Goal: Task Accomplishment & Management: Use online tool/utility

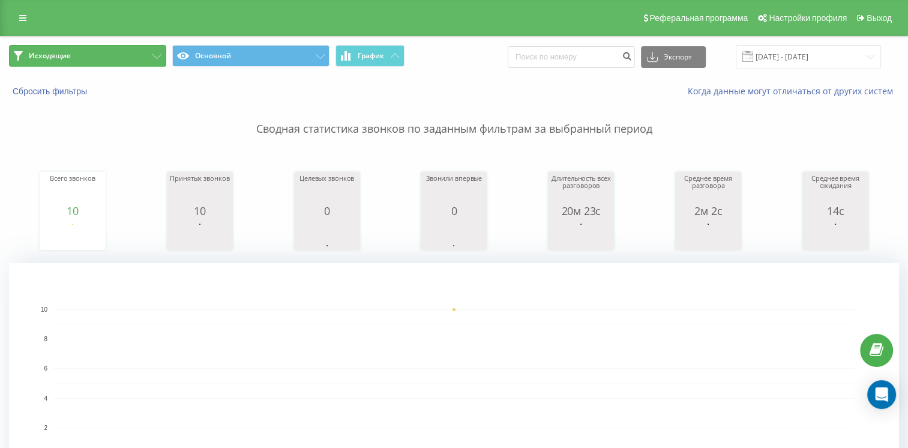
click at [125, 66] on button "Исходящие" at bounding box center [87, 56] width 157 height 22
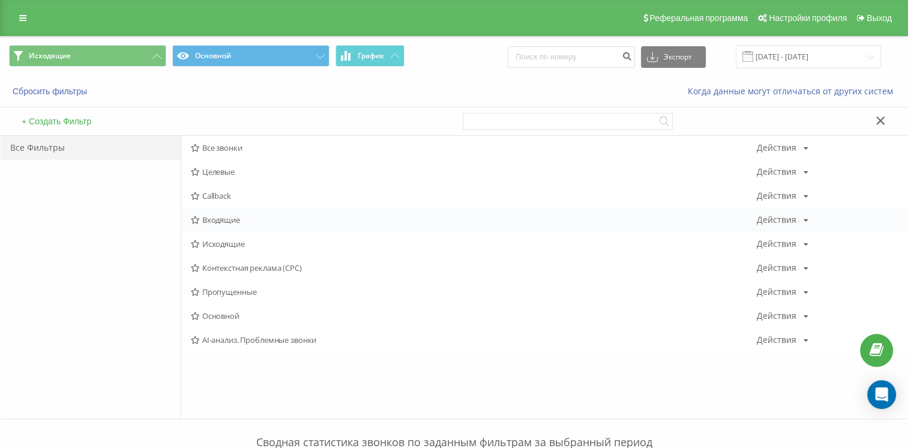
click at [236, 227] on div "Входящие Действия Редактировать Копировать Удалить По умолчанию Поделиться" at bounding box center [544, 220] width 726 height 24
click at [233, 222] on span "Входящие" at bounding box center [473, 219] width 565 height 8
